Goal: Information Seeking & Learning: Learn about a topic

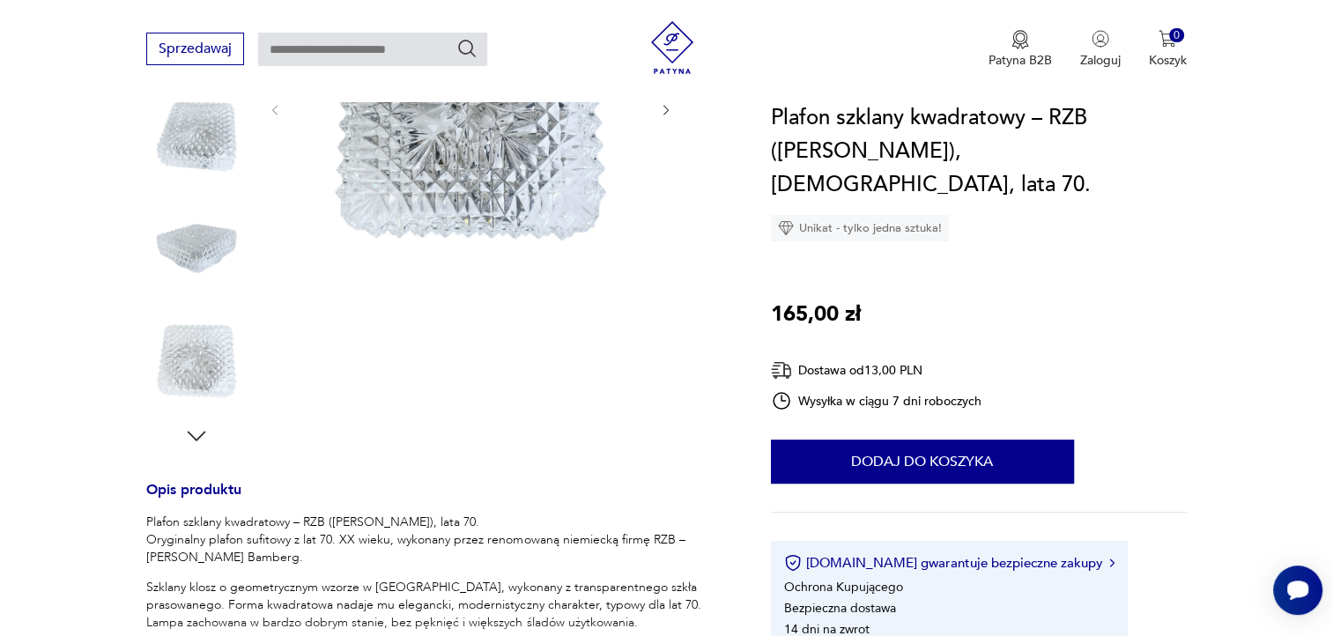
click at [923, 152] on h1 "Plafon szklany kwadratowy – RZB ([PERSON_NAME]), [DEMOGRAPHIC_DATA], lata 70." at bounding box center [979, 151] width 416 height 100
click at [921, 152] on h1 "Plafon szklany kwadratowy – RZB ([PERSON_NAME]), [DEMOGRAPHIC_DATA], lata 70." at bounding box center [979, 151] width 416 height 100
copy h1 "[GEOGRAPHIC_DATA]"
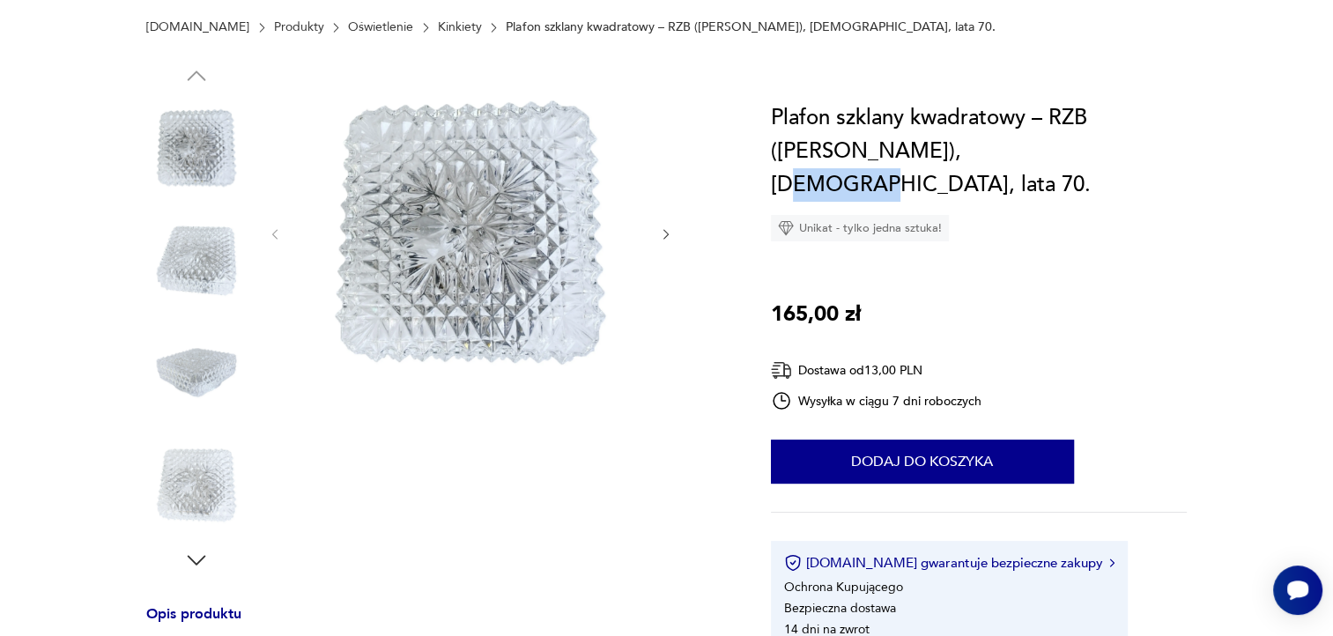
scroll to position [88, 0]
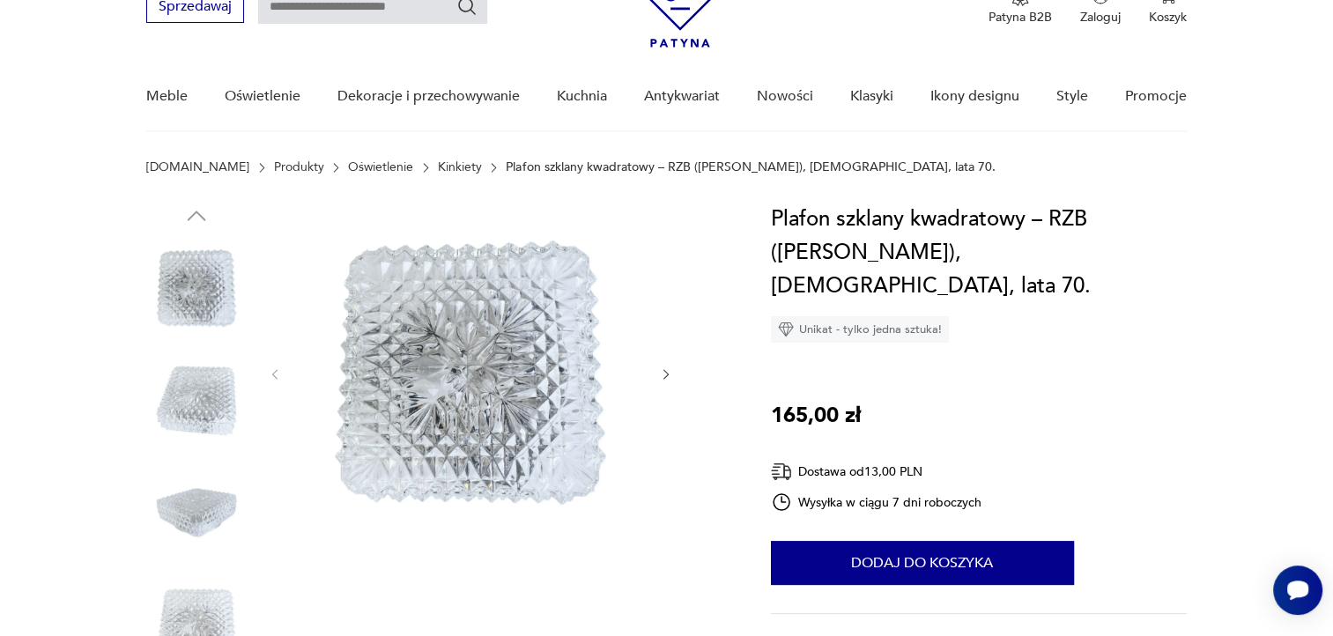
click at [1081, 219] on h1 "Plafon szklany kwadratowy – RZB ([PERSON_NAME]), [DEMOGRAPHIC_DATA], lata 70." at bounding box center [979, 253] width 416 height 100
click at [1081, 218] on h1 "Plafon szklany kwadratowy – RZB ([PERSON_NAME]), [DEMOGRAPHIC_DATA], lata 70." at bounding box center [979, 253] width 416 height 100
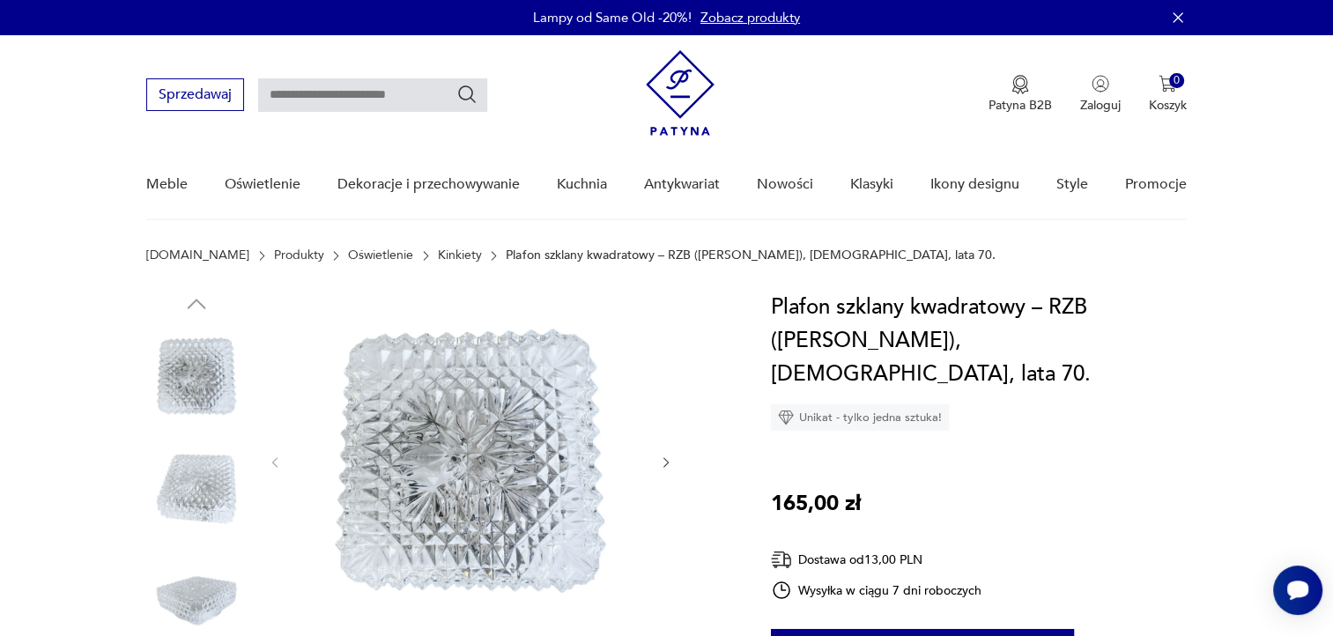
click at [633, 508] on img at bounding box center [470, 461] width 340 height 340
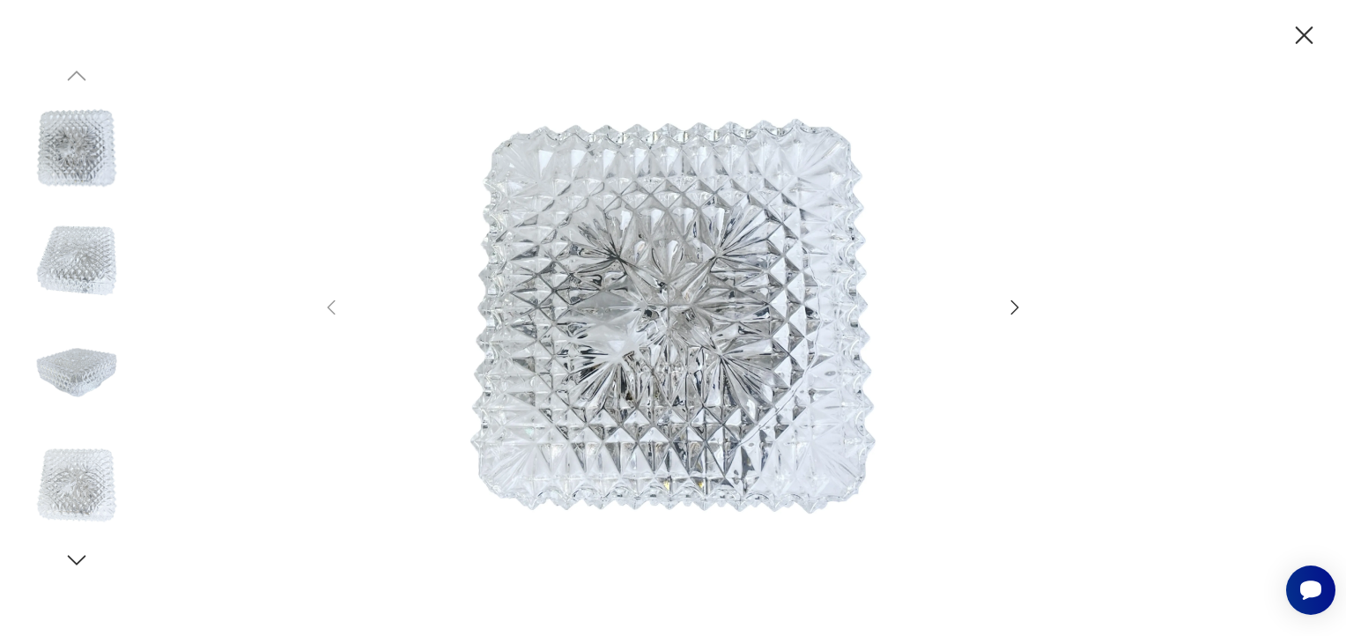
drag, startPoint x: 995, startPoint y: 310, endPoint x: 1002, endPoint y: 304, distance: 9.4
click at [1001, 304] on div at bounding box center [673, 318] width 705 height 513
click at [1011, 304] on icon "button" at bounding box center [1014, 307] width 21 height 21
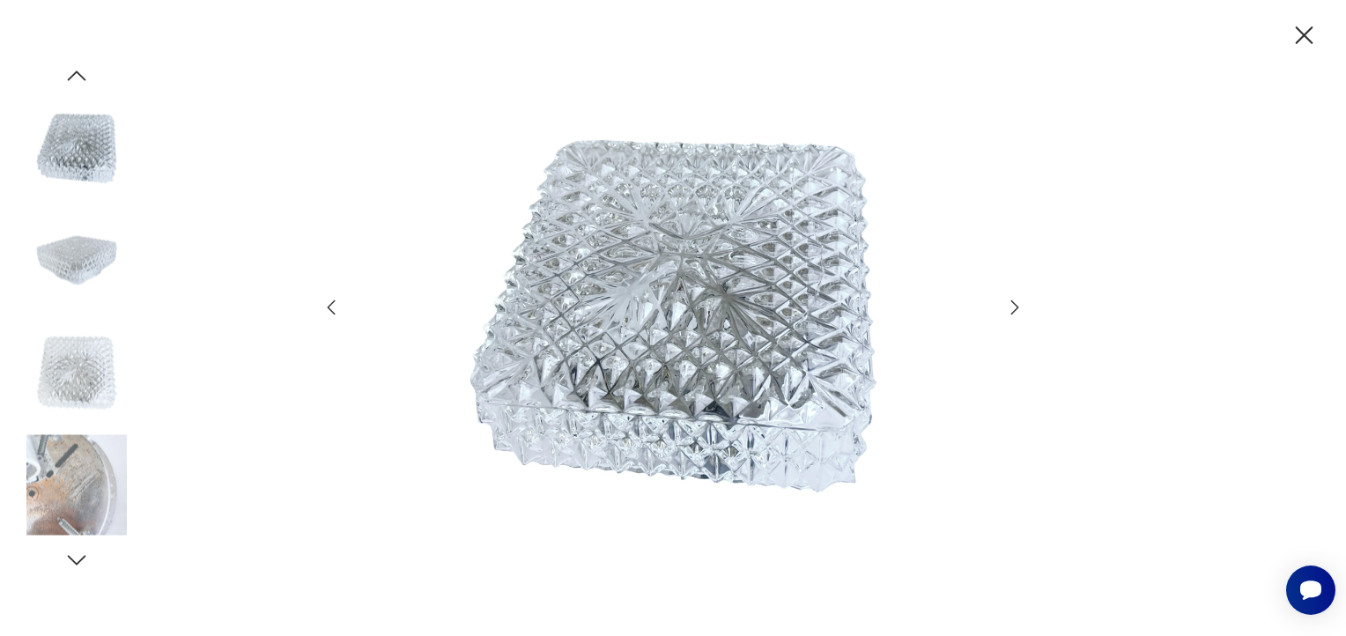
click at [1298, 35] on icon "button" at bounding box center [1304, 35] width 31 height 31
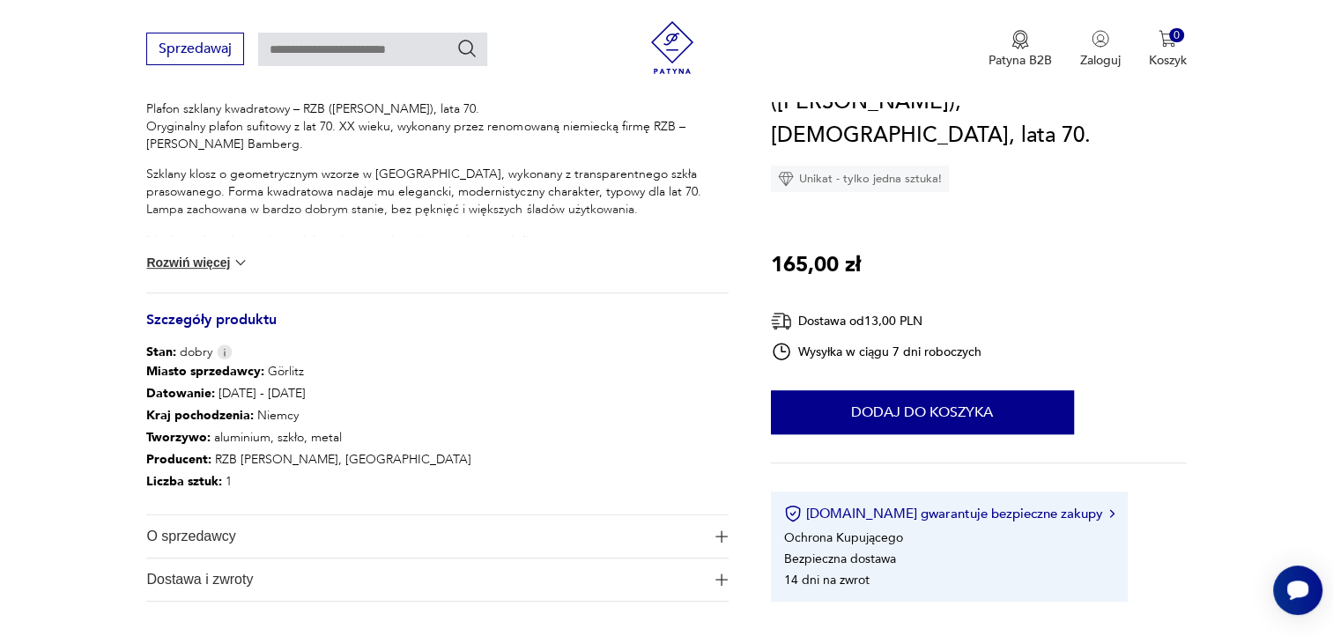
scroll to position [793, 0]
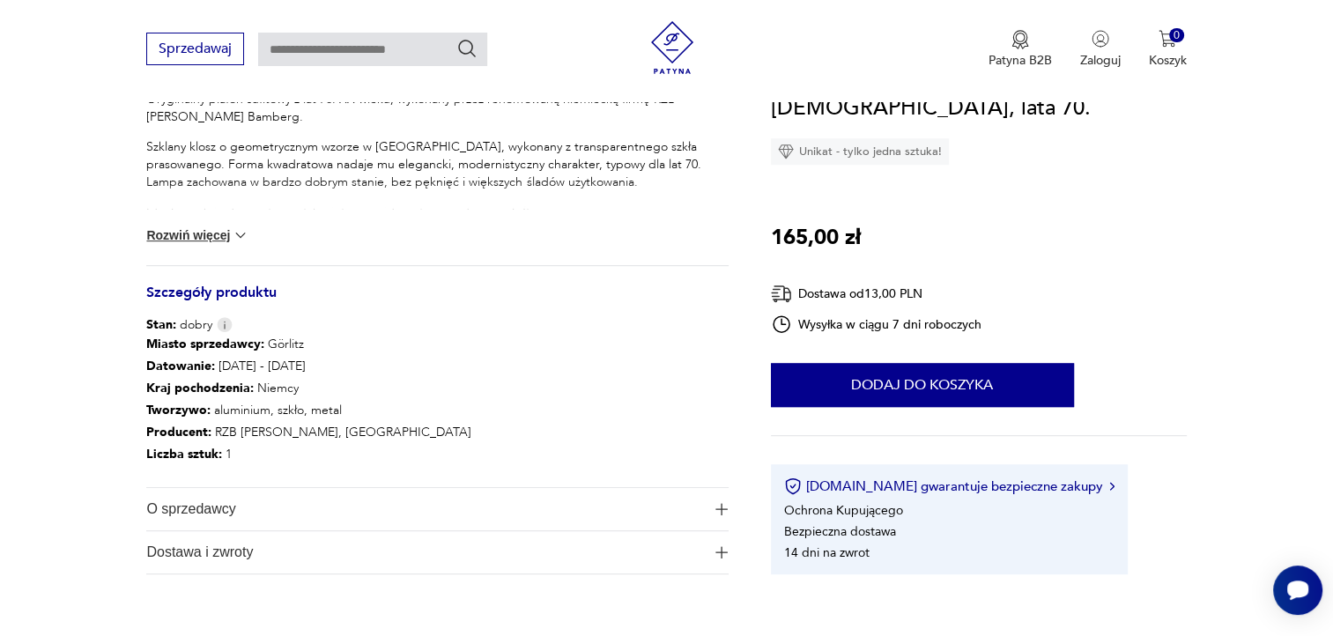
click at [228, 506] on span "O sprzedawcy" at bounding box center [425, 509] width 558 height 42
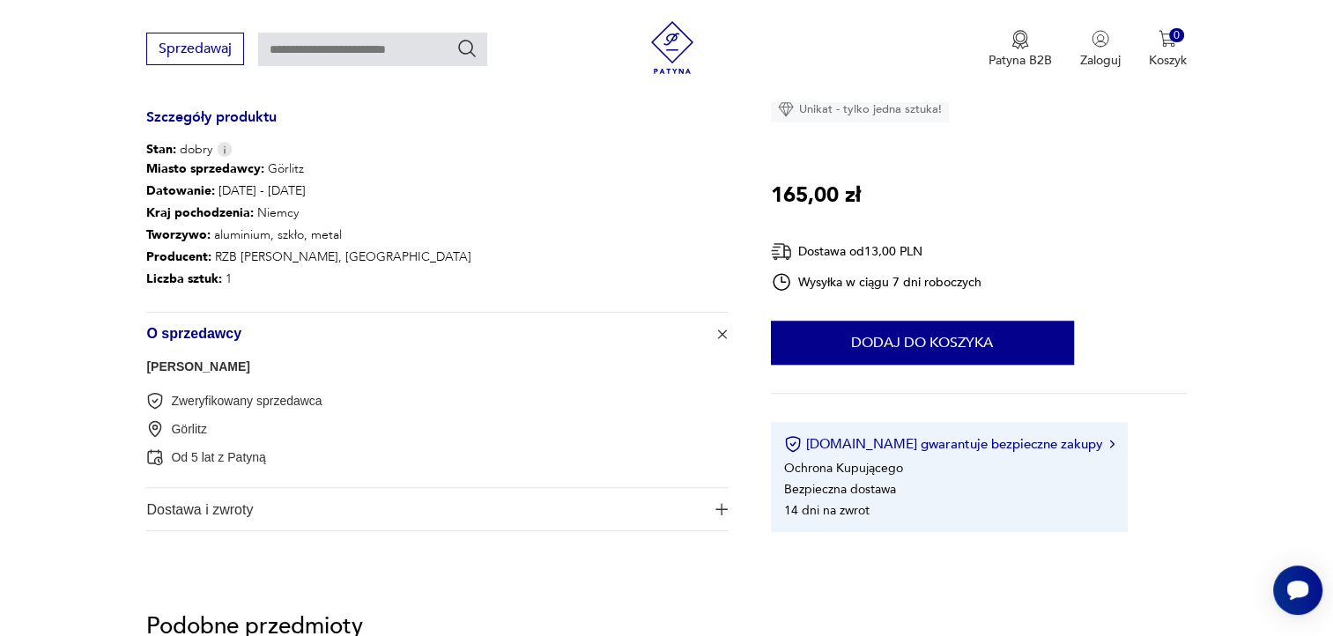
scroll to position [969, 0]
click at [233, 335] on span "O sprzedawcy" at bounding box center [425, 333] width 558 height 42
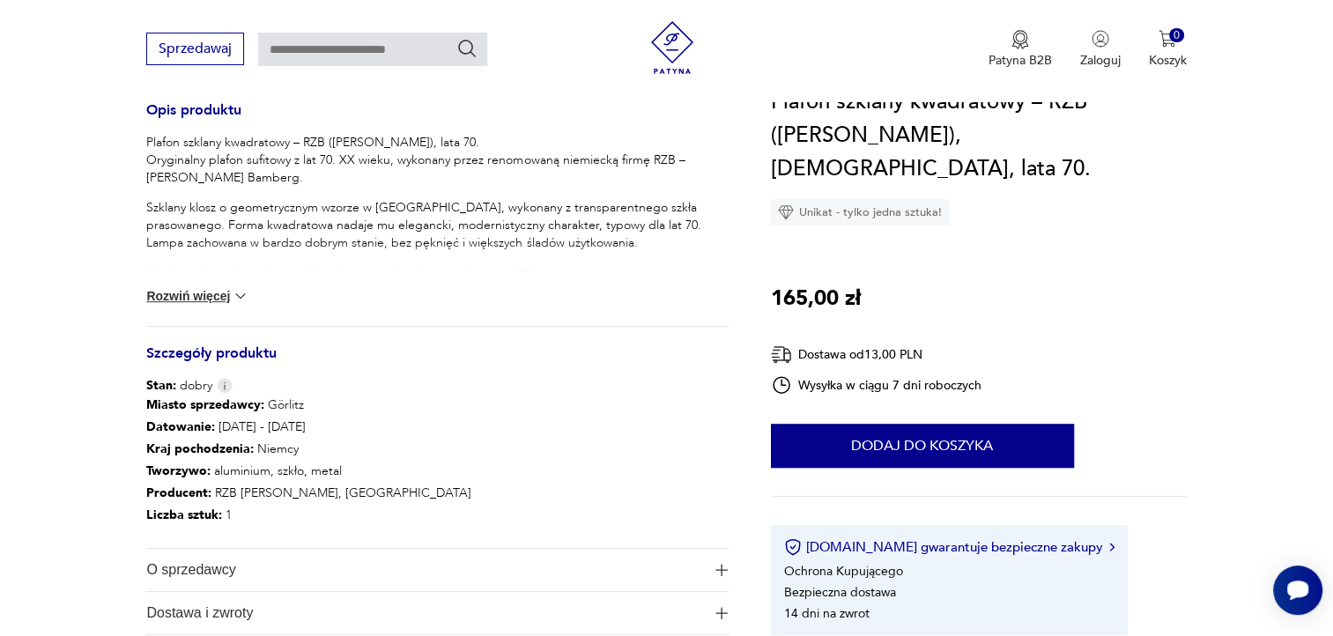
scroll to position [705, 0]
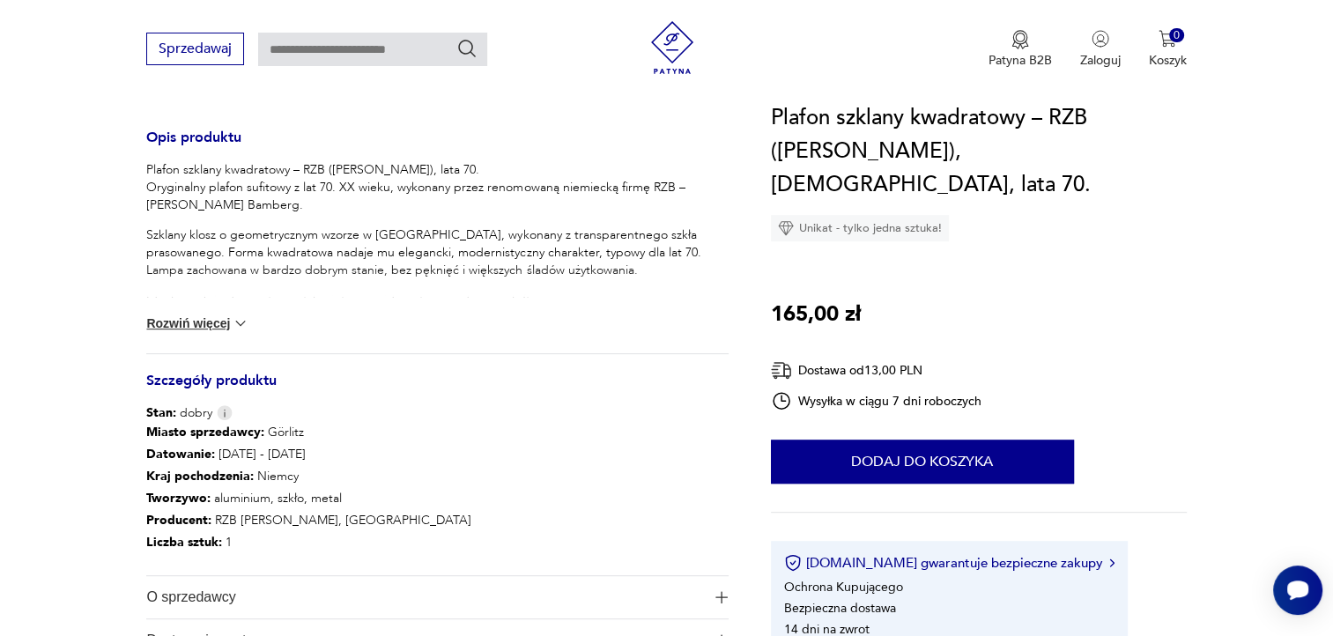
click at [228, 326] on button "Rozwiń więcej" at bounding box center [197, 323] width 102 height 18
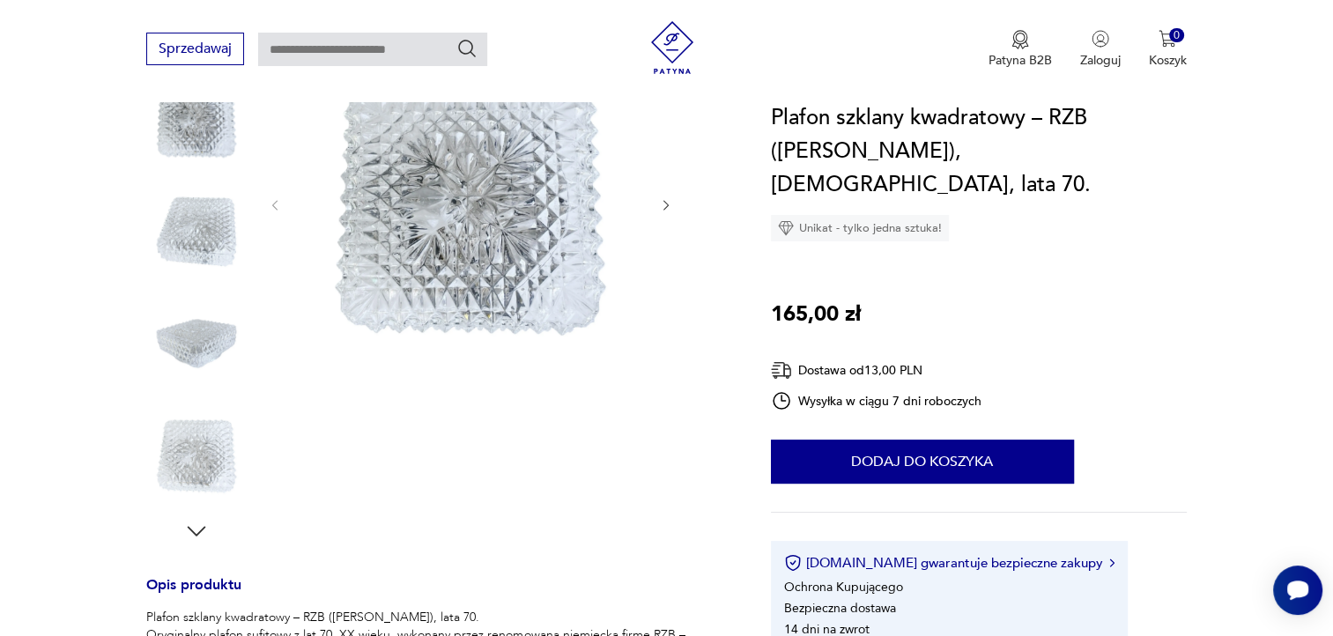
scroll to position [176, 0]
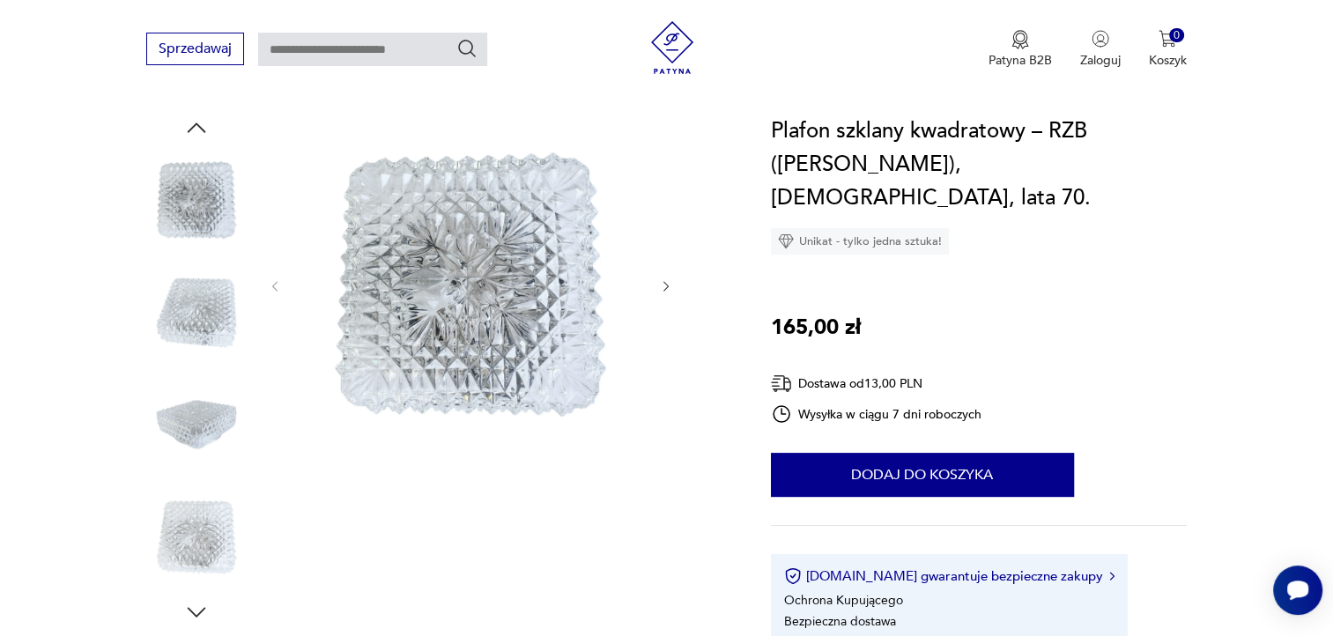
click at [166, 339] on img at bounding box center [196, 312] width 100 height 100
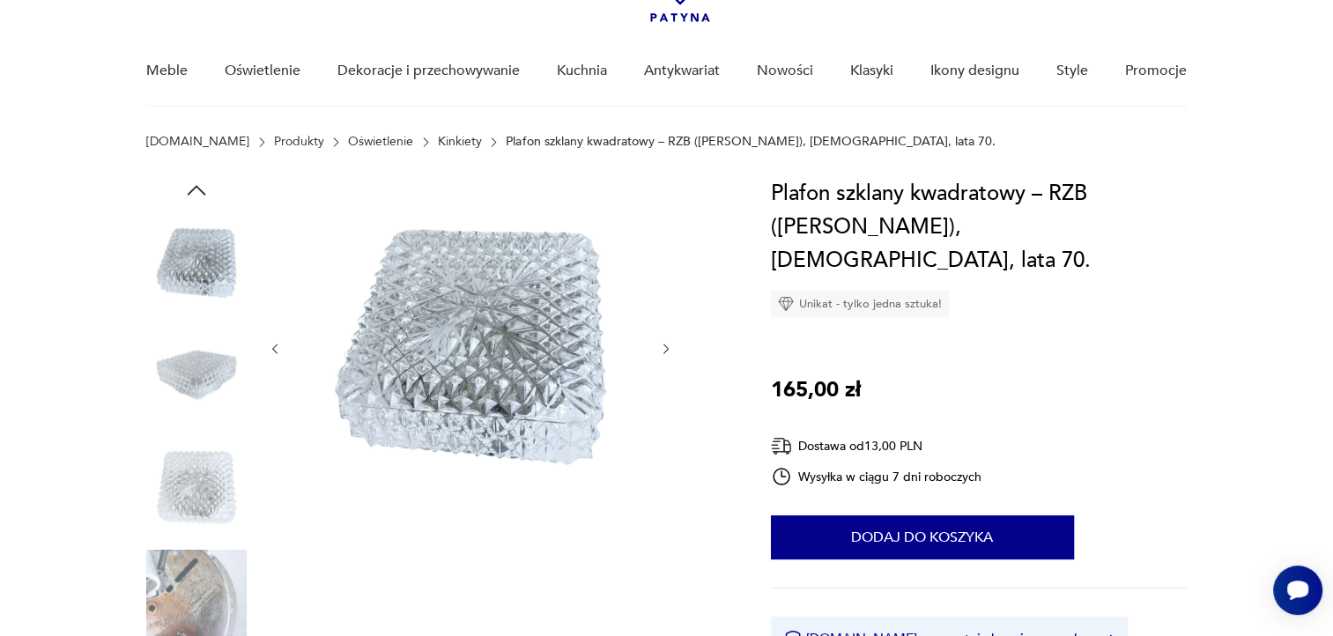
scroll to position [88, 0]
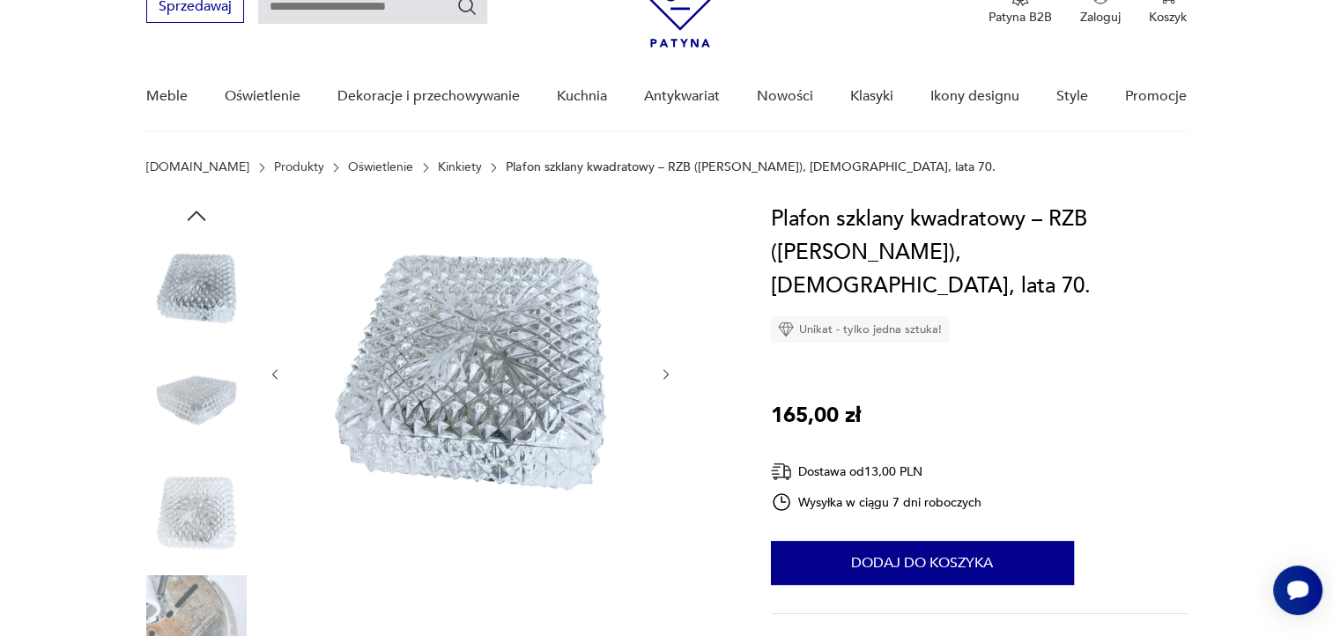
click at [221, 523] on img at bounding box center [196, 512] width 100 height 100
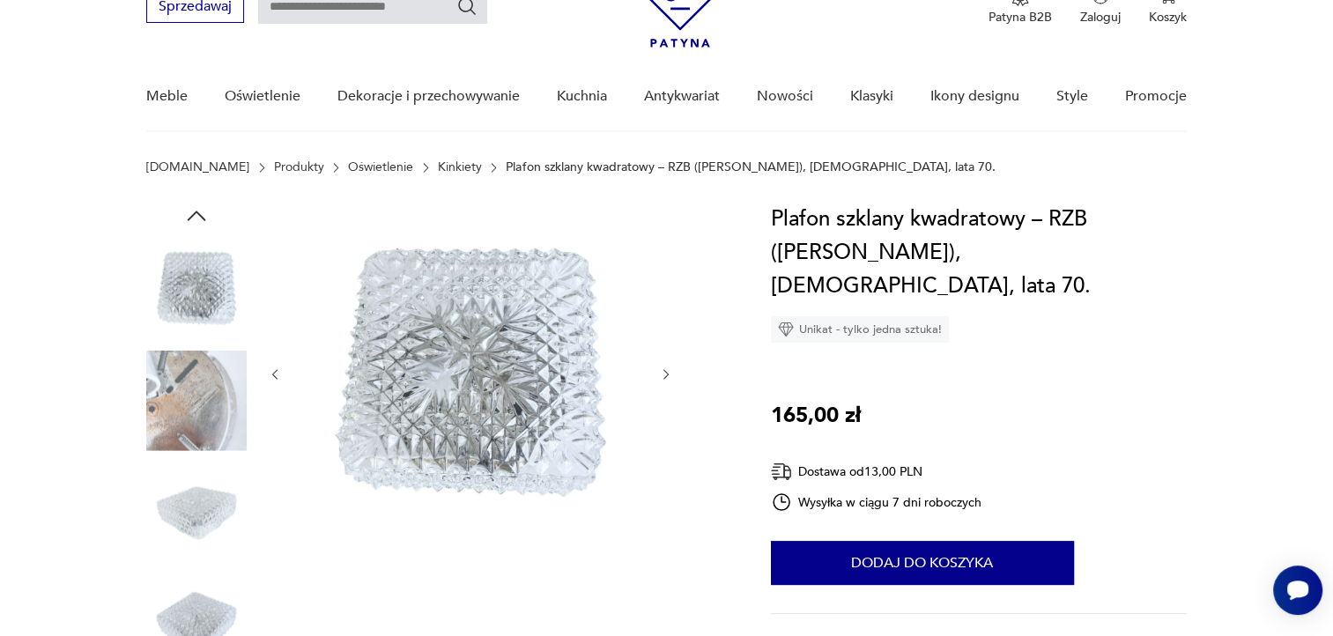
click at [203, 519] on img at bounding box center [196, 512] width 100 height 100
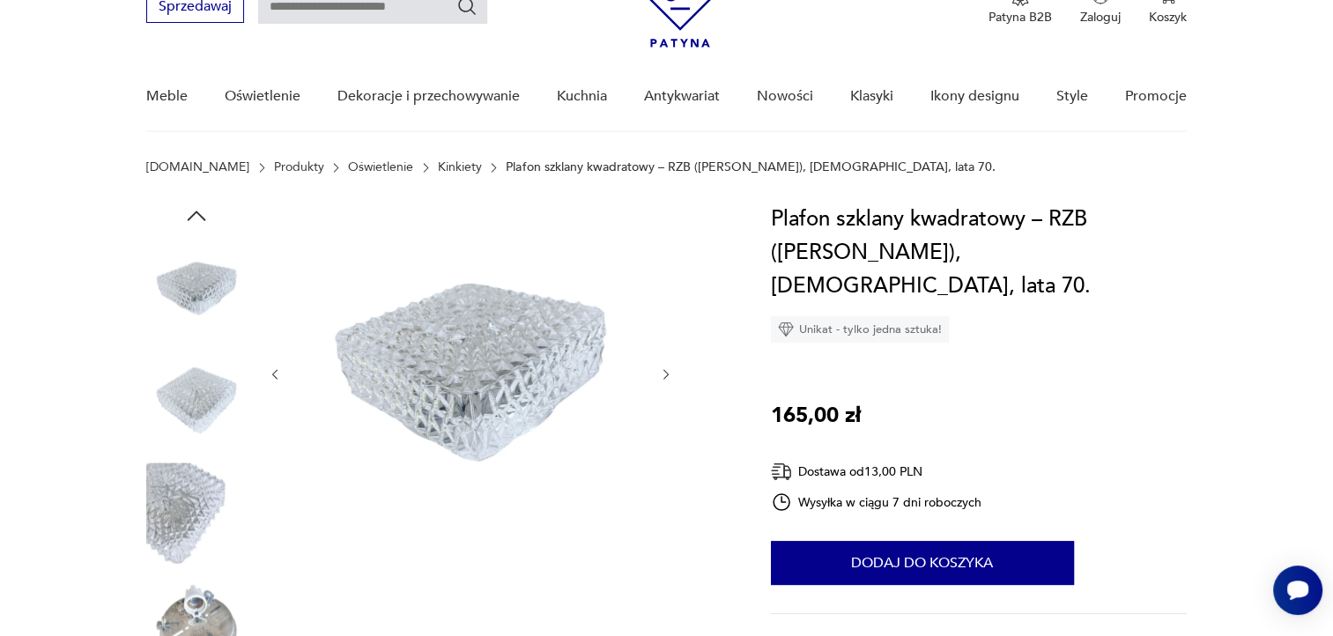
click at [179, 522] on img at bounding box center [196, 512] width 100 height 100
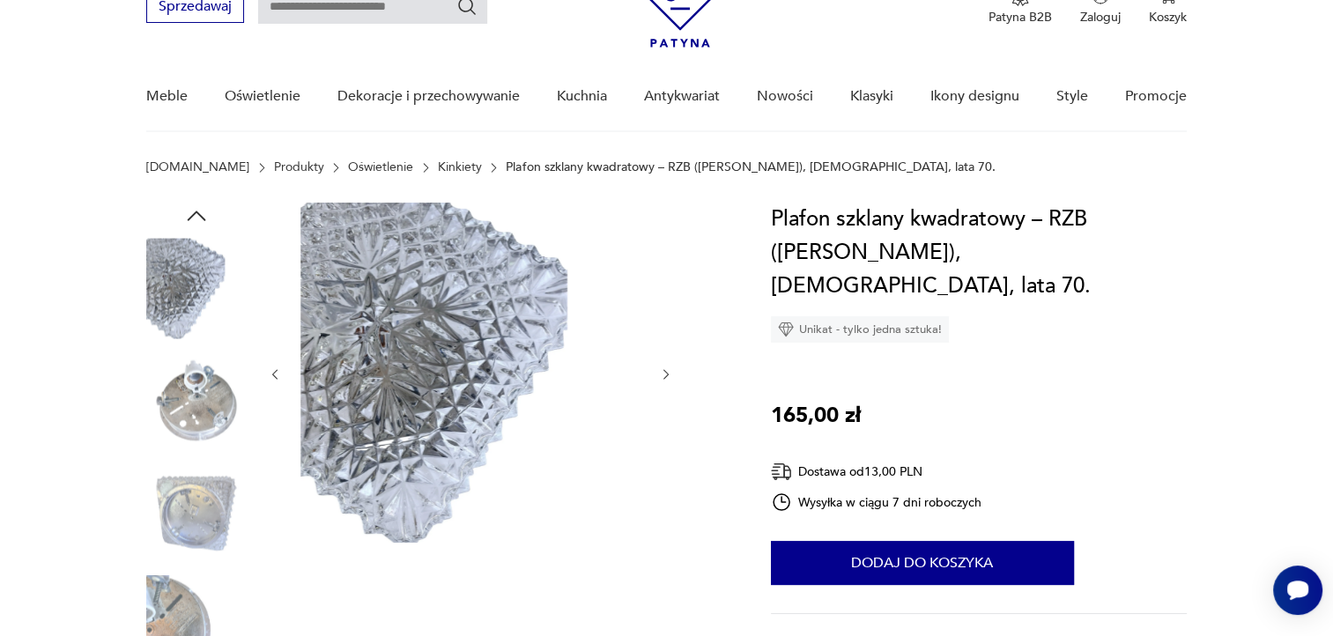
click at [206, 205] on icon "button" at bounding box center [196, 216] width 26 height 26
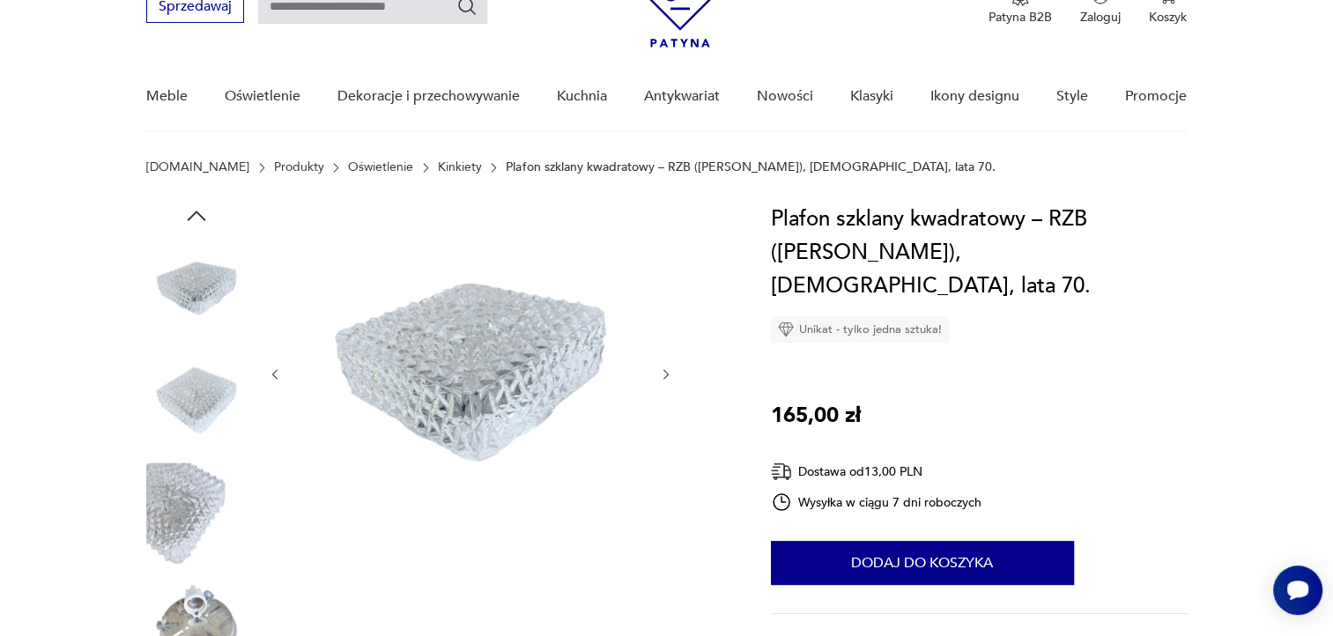
click at [206, 205] on icon "button" at bounding box center [196, 216] width 26 height 26
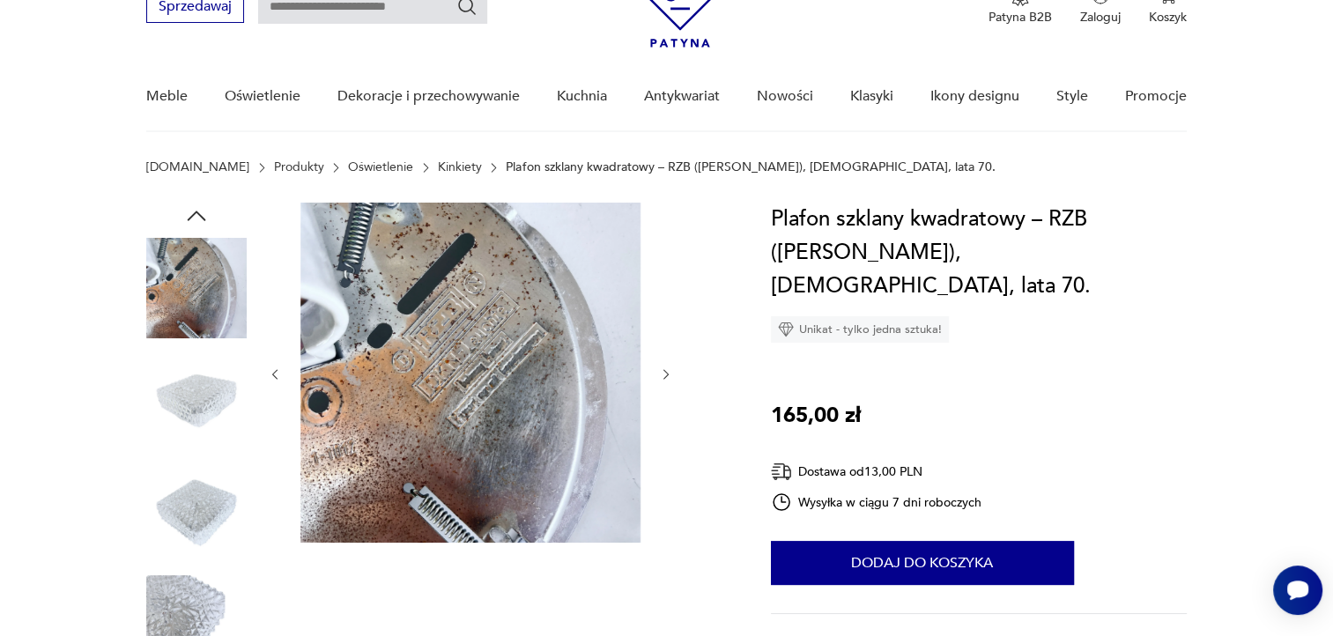
click at [206, 205] on icon "button" at bounding box center [196, 216] width 26 height 26
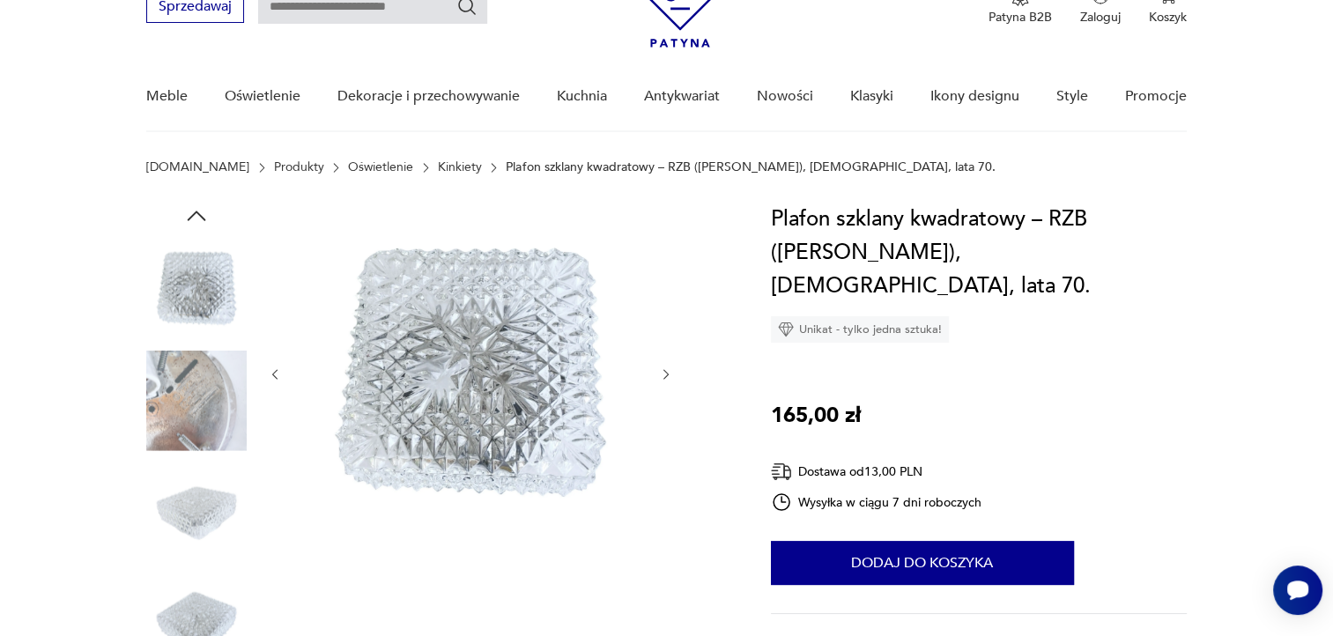
click at [206, 205] on icon "button" at bounding box center [196, 216] width 26 height 26
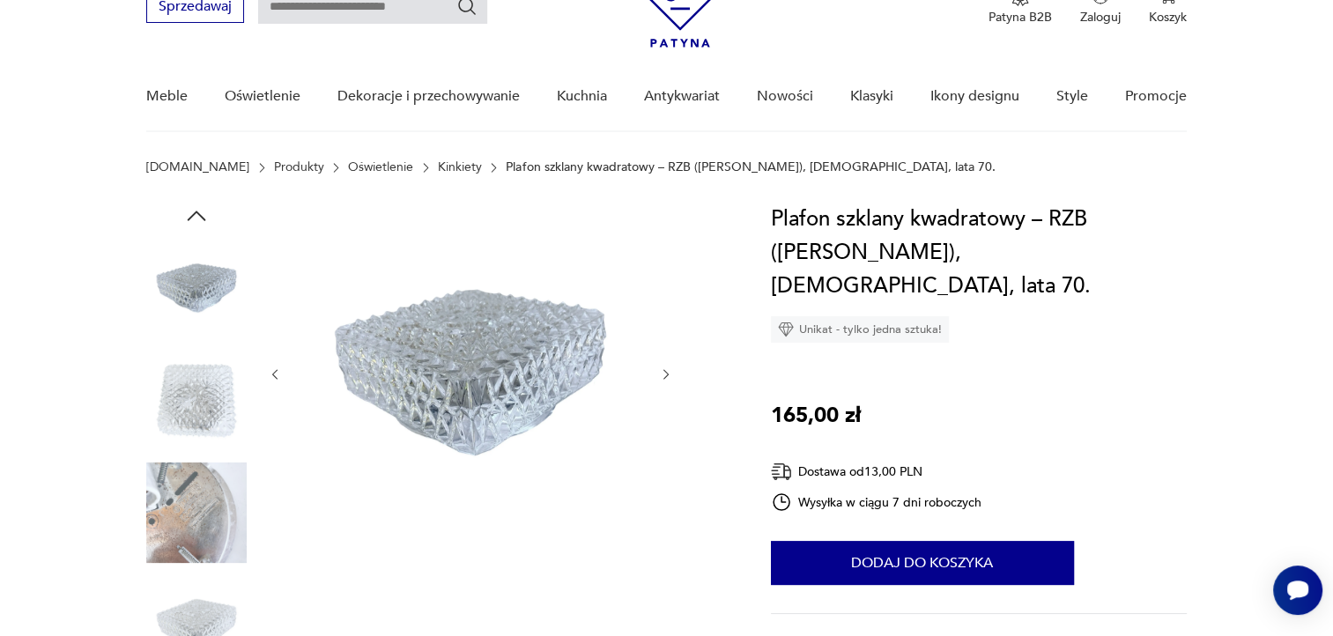
click at [206, 205] on icon "button" at bounding box center [196, 216] width 26 height 26
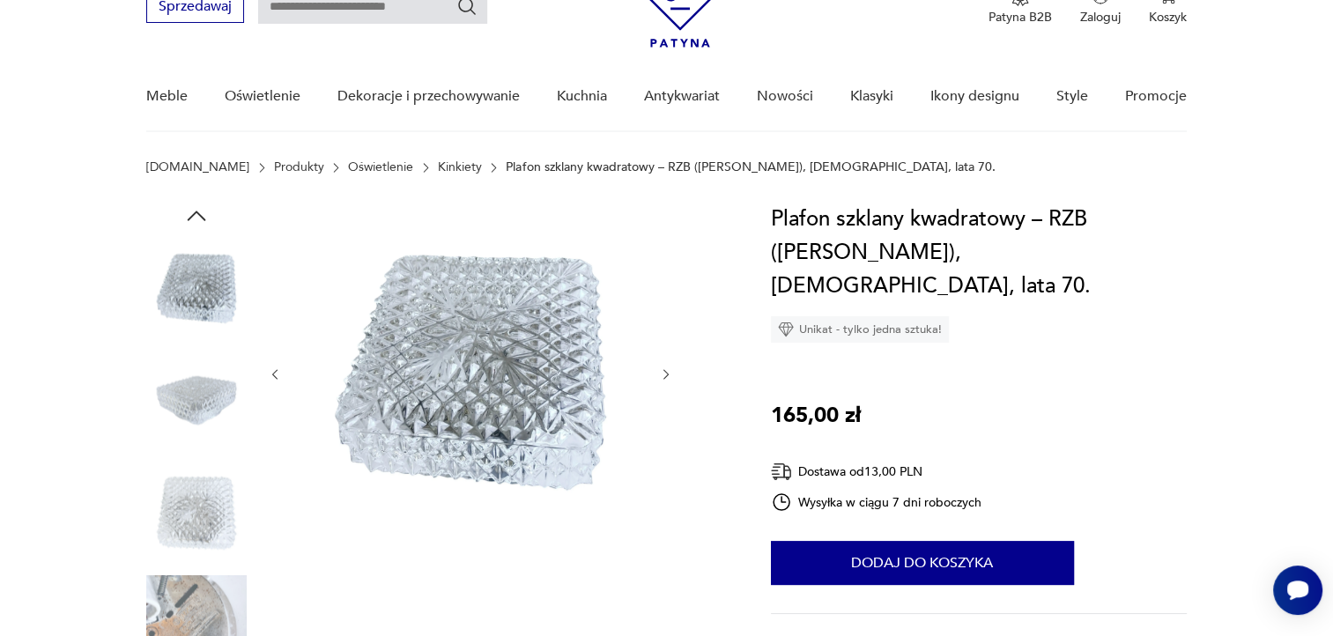
click at [206, 205] on icon "button" at bounding box center [196, 216] width 26 height 26
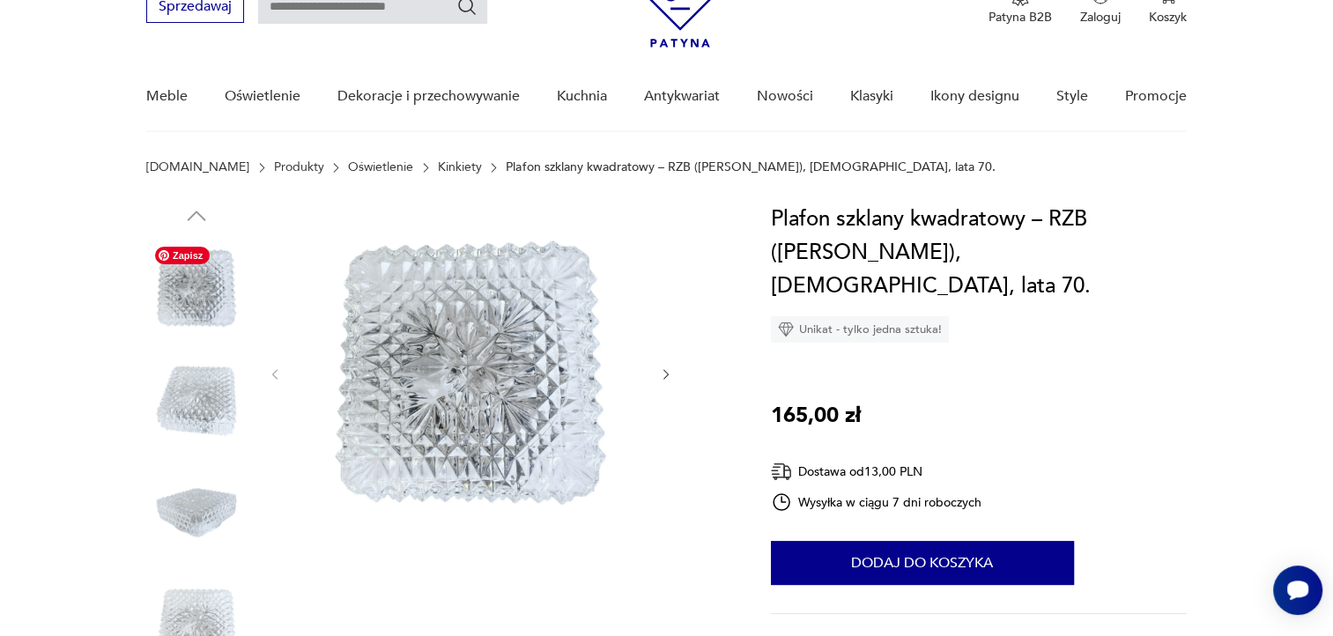
click at [197, 291] on img at bounding box center [196, 288] width 100 height 100
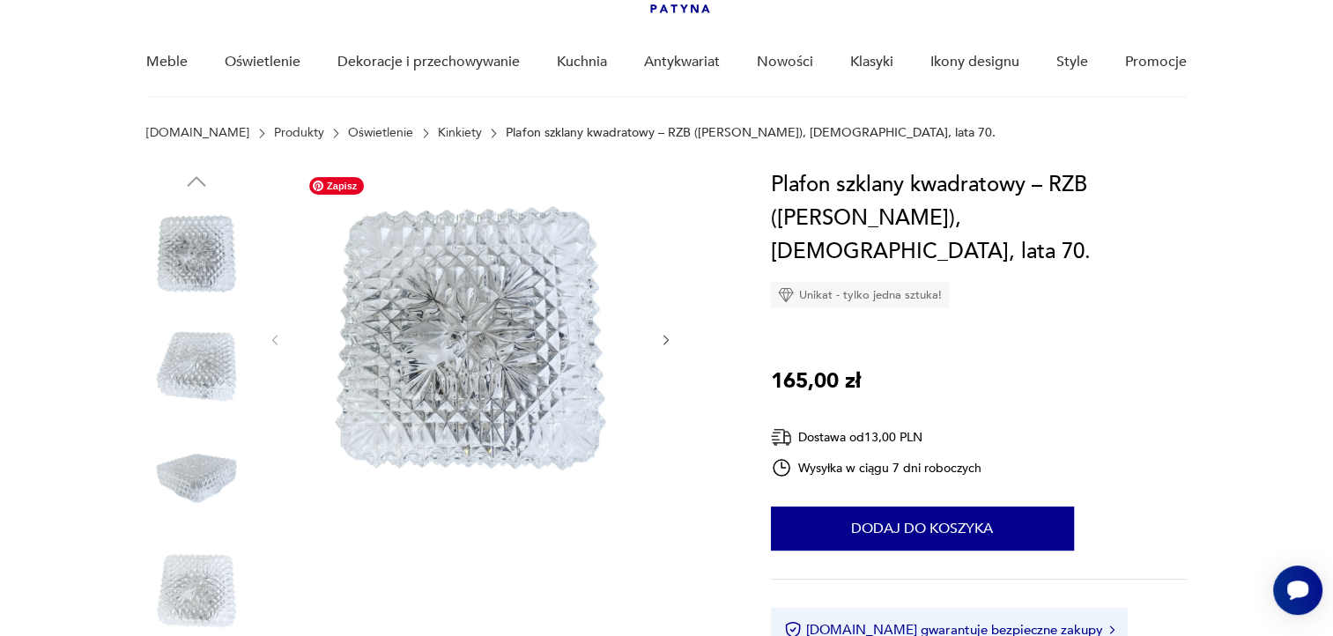
scroll to position [352, 0]
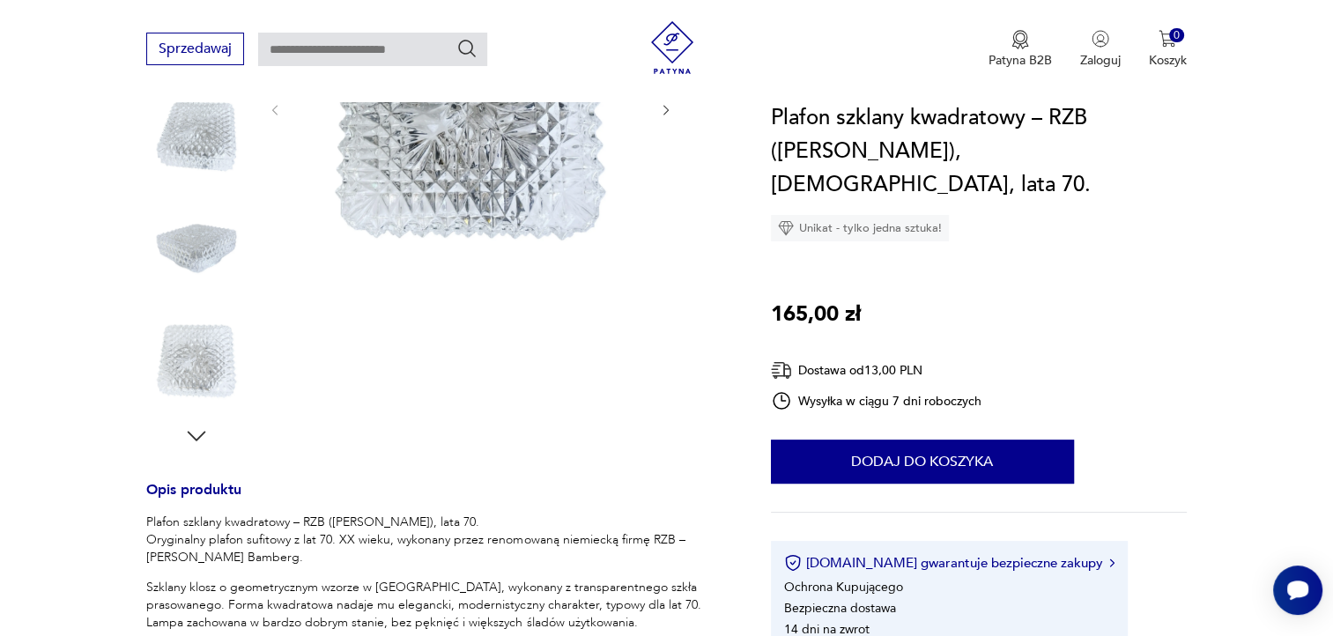
click at [211, 429] on div at bounding box center [196, 193] width 100 height 511
click at [188, 449] on div "Opis produktu Plafon szklany kwadratowy – RZB ([PERSON_NAME]), lata 70. Orygina…" at bounding box center [436, 634] width 581 height 1393
click at [189, 443] on icon "button" at bounding box center [196, 436] width 26 height 26
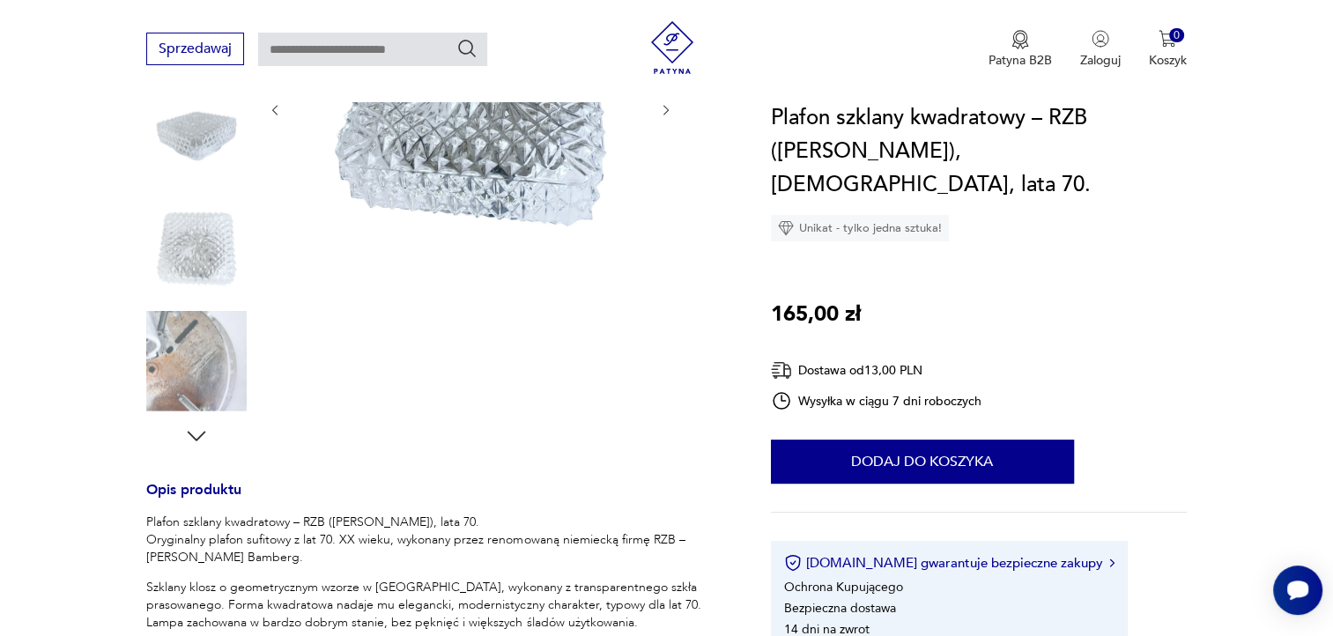
click at [189, 443] on icon "button" at bounding box center [196, 436] width 26 height 26
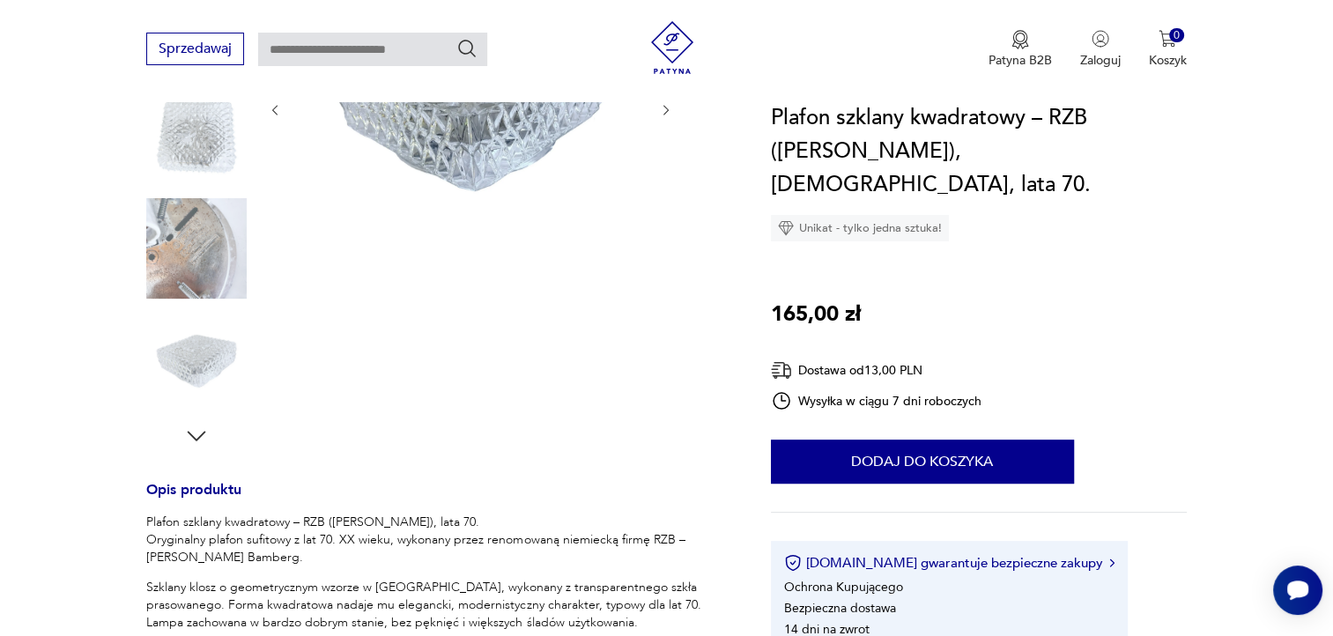
click at [189, 443] on icon "button" at bounding box center [196, 436] width 26 height 26
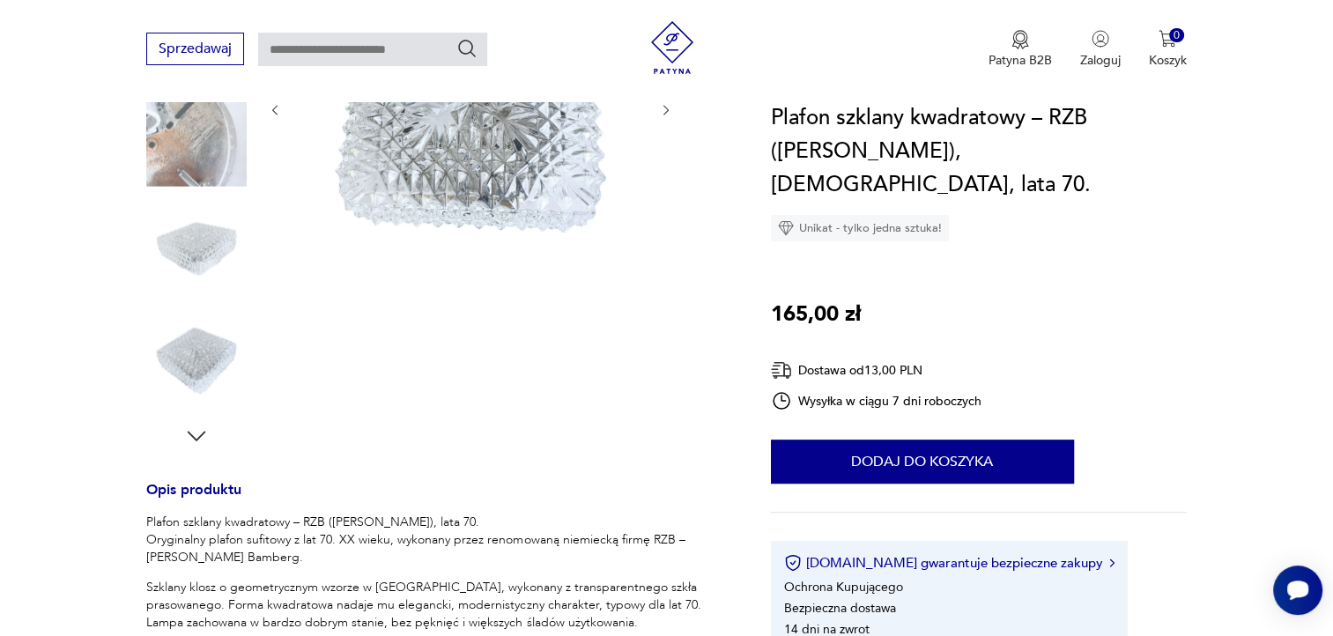
click at [189, 443] on icon "button" at bounding box center [196, 436] width 26 height 26
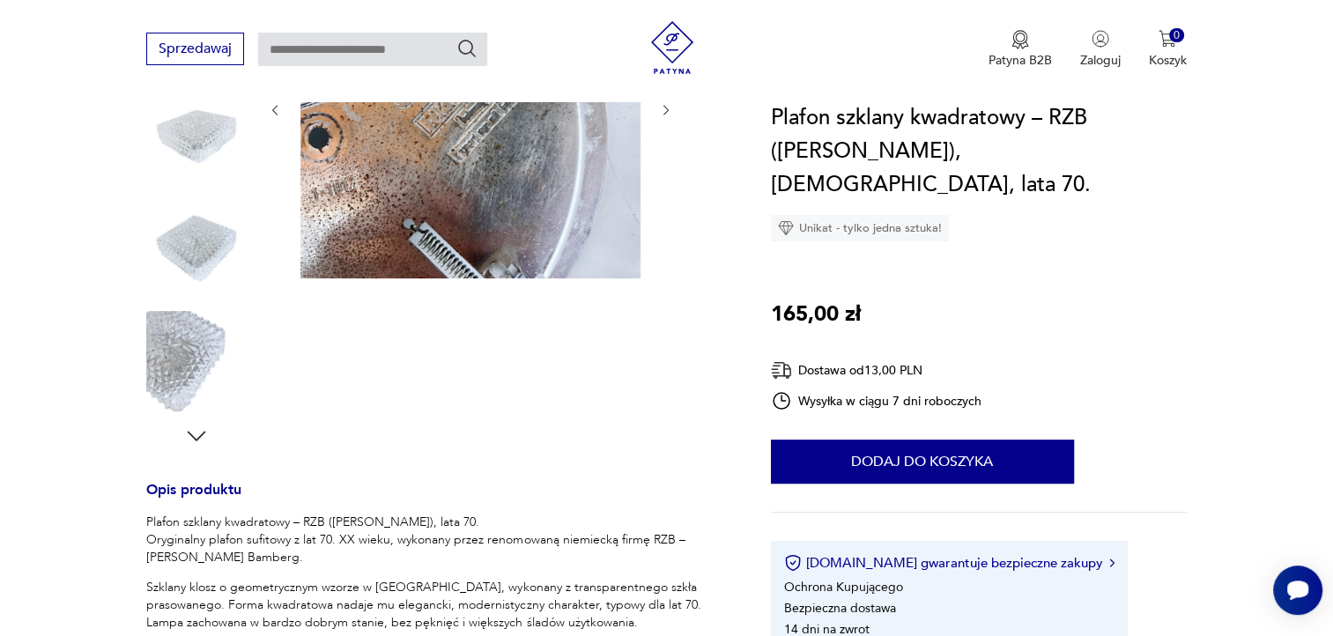
click at [189, 443] on icon "button" at bounding box center [196, 436] width 26 height 26
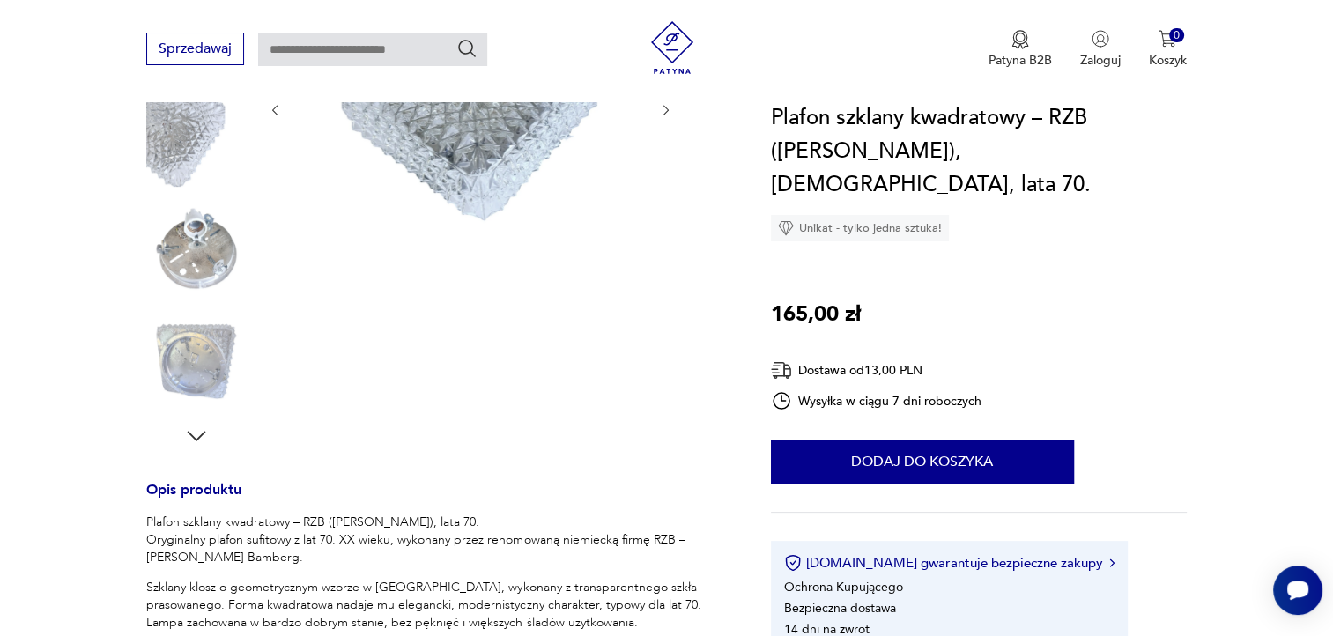
click at [189, 443] on icon "button" at bounding box center [196, 436] width 26 height 26
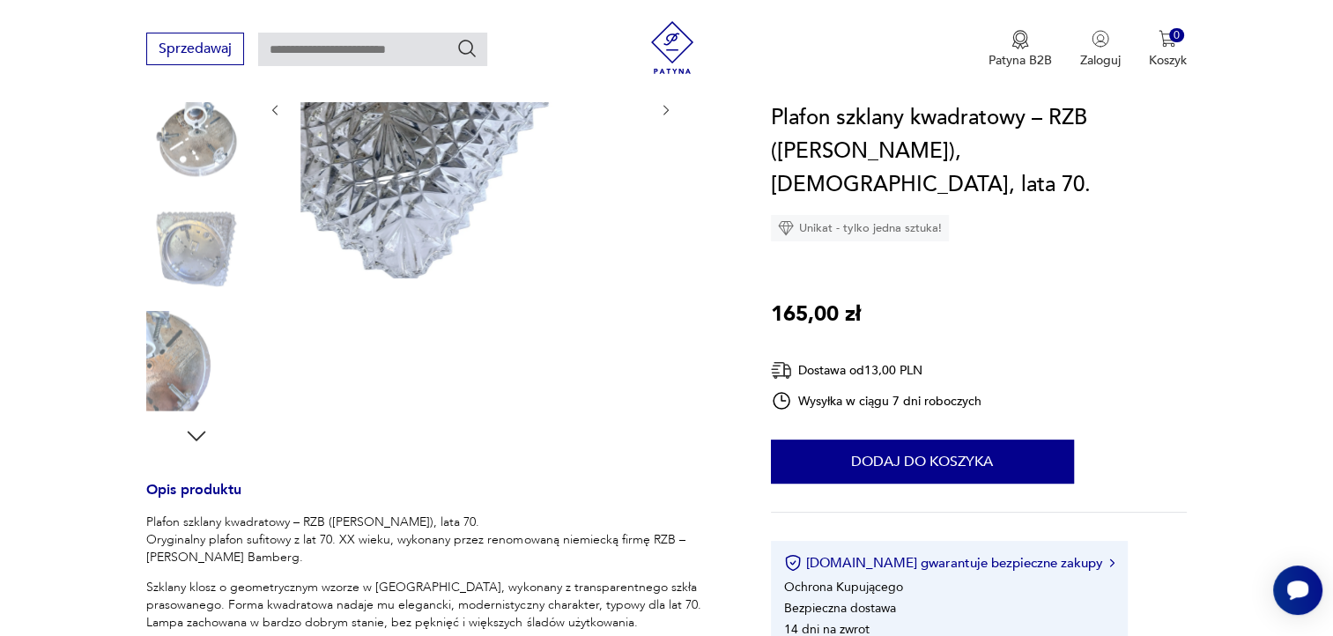
click at [189, 443] on icon "button" at bounding box center [196, 436] width 26 height 26
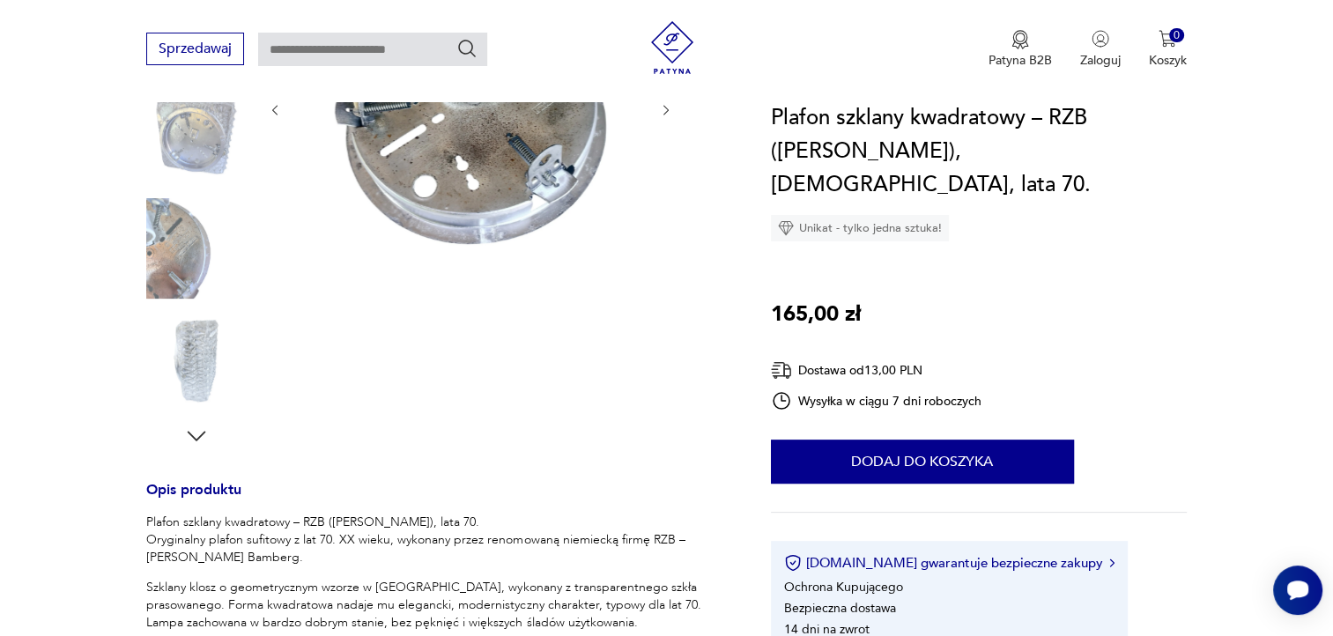
click at [189, 443] on icon "button" at bounding box center [196, 436] width 26 height 26
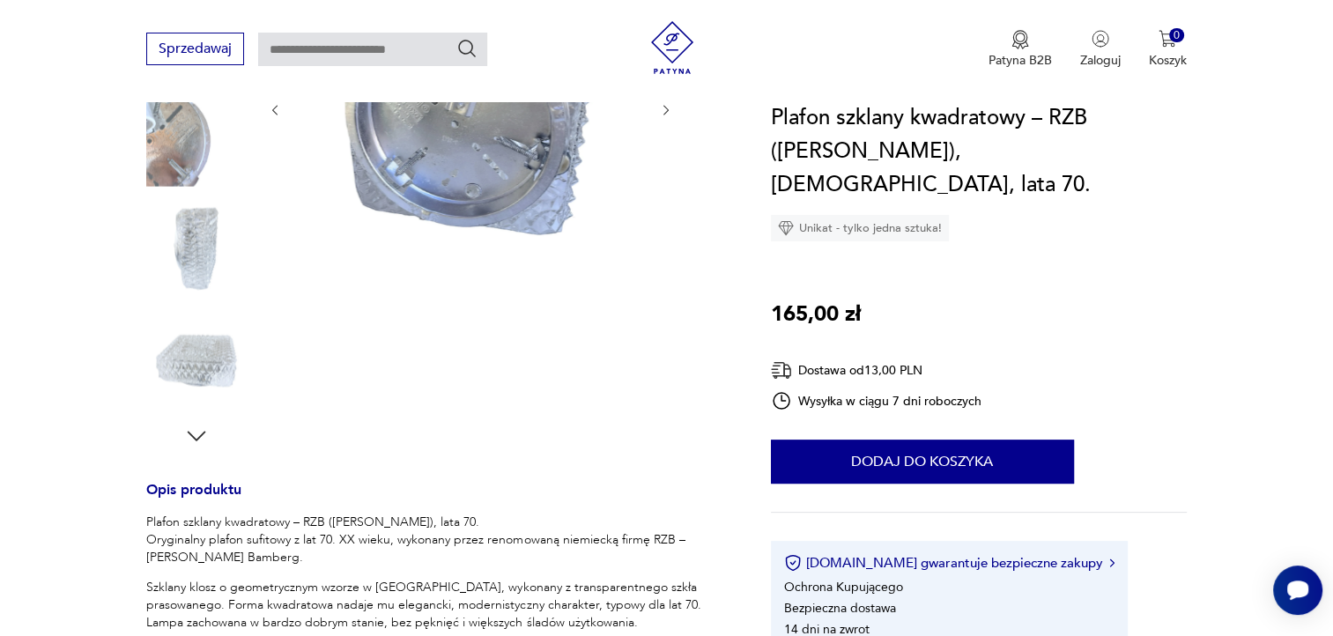
click at [189, 443] on icon "button" at bounding box center [196, 436] width 26 height 26
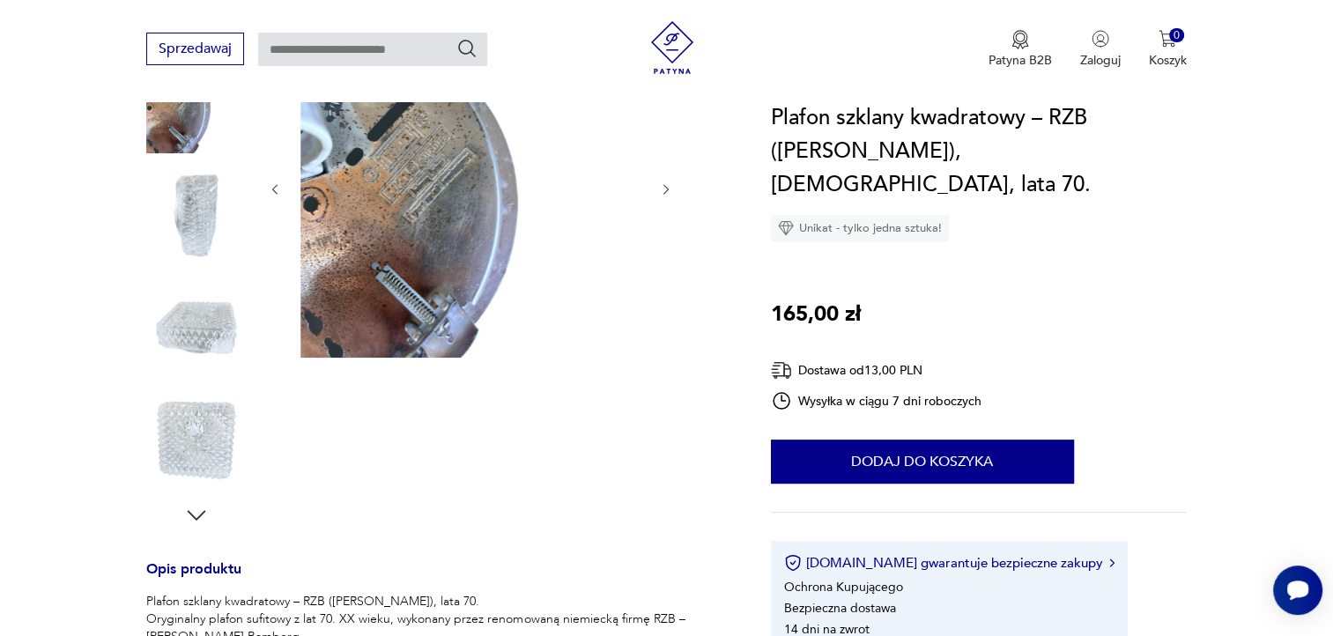
scroll to position [88, 0]
